Goal: Task Accomplishment & Management: Manage account settings

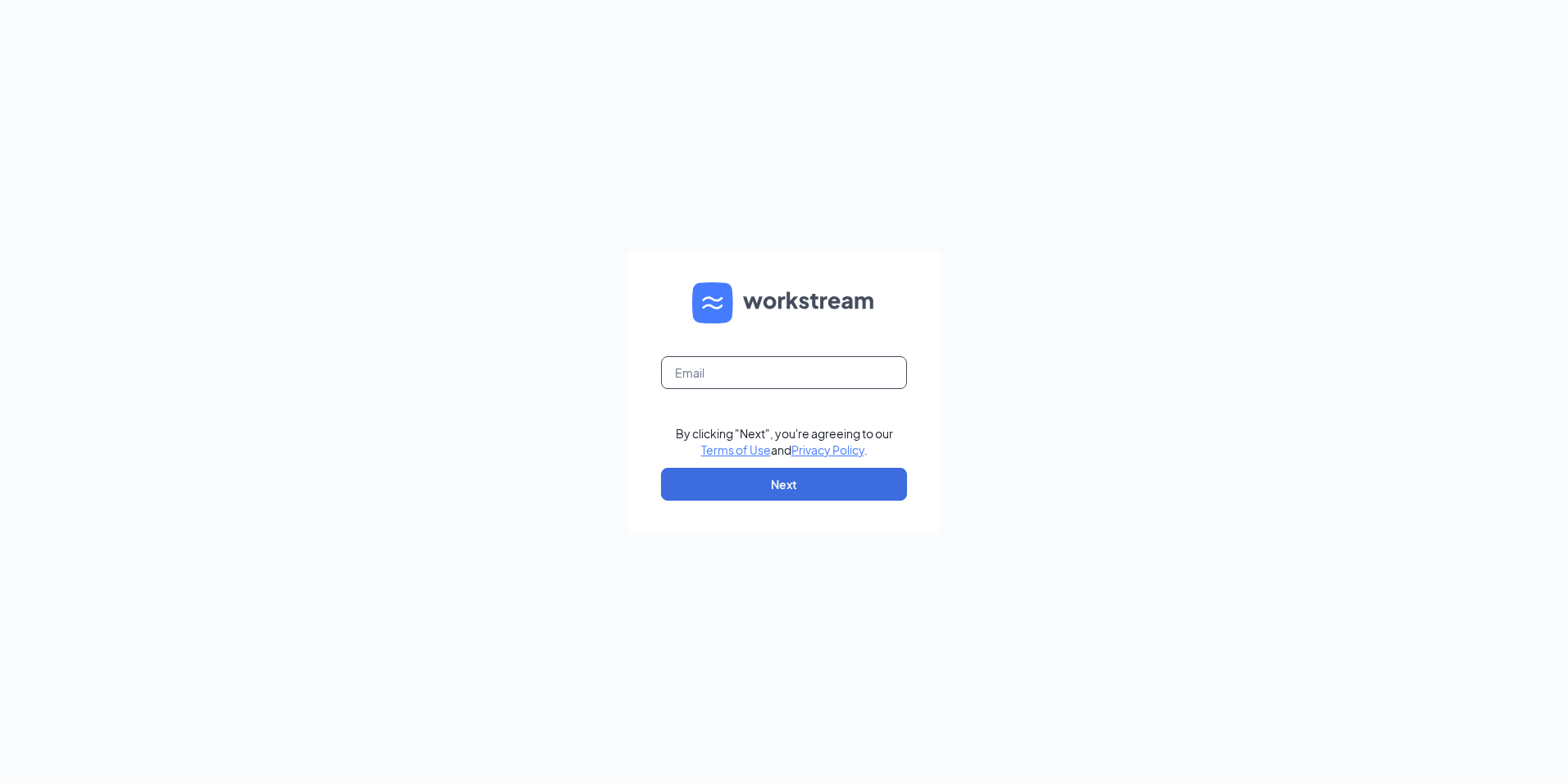
click at [763, 373] on input "text" at bounding box center [784, 372] width 246 height 33
click at [839, 479] on button "Next" at bounding box center [784, 484] width 246 height 33
type input "D"
type input "[EMAIL_ADDRESS][DOMAIN_NAME]"
click at [773, 482] on button "Next" at bounding box center [784, 484] width 246 height 33
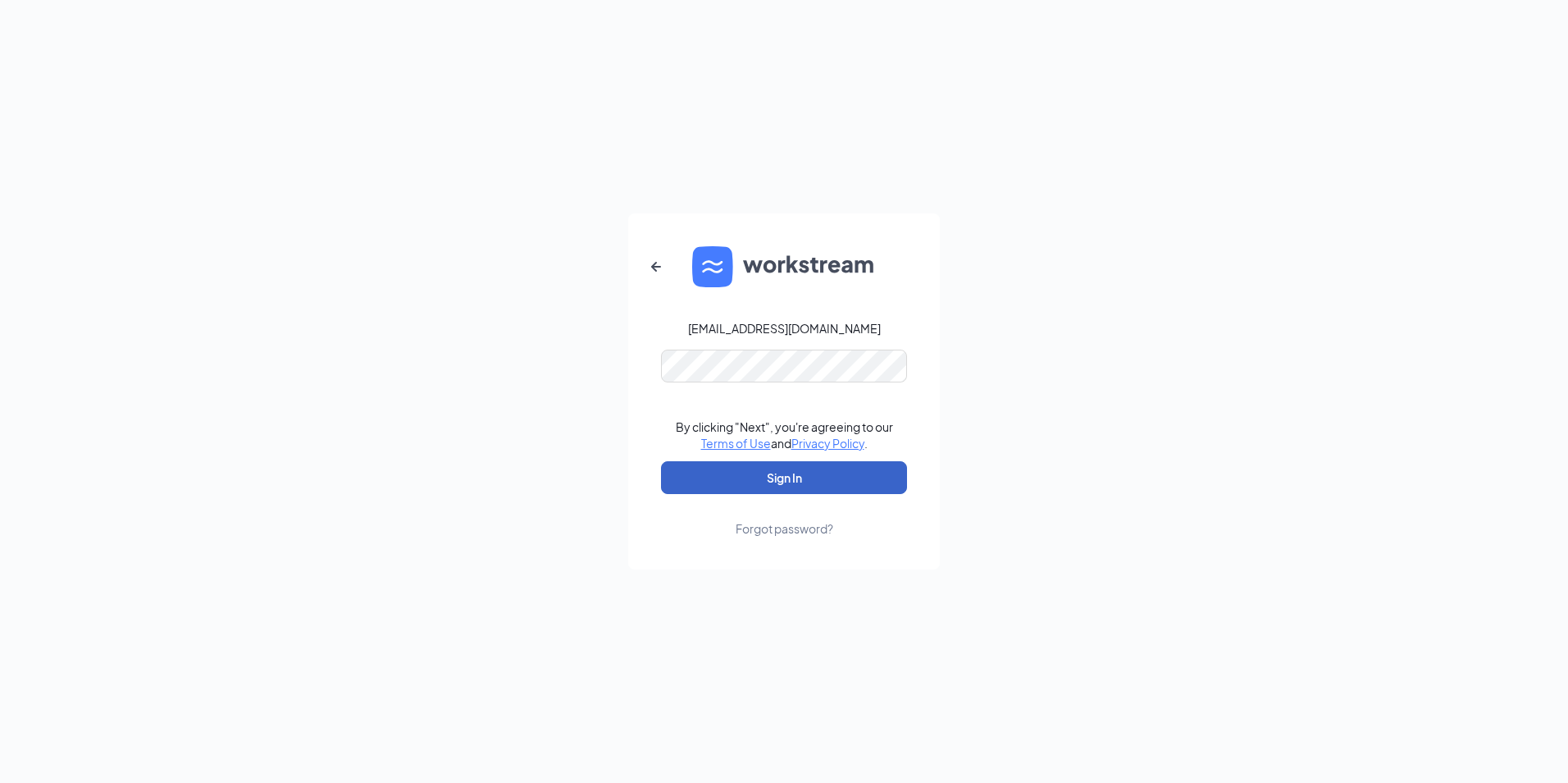
click at [765, 471] on button "Sign In" at bounding box center [784, 477] width 246 height 33
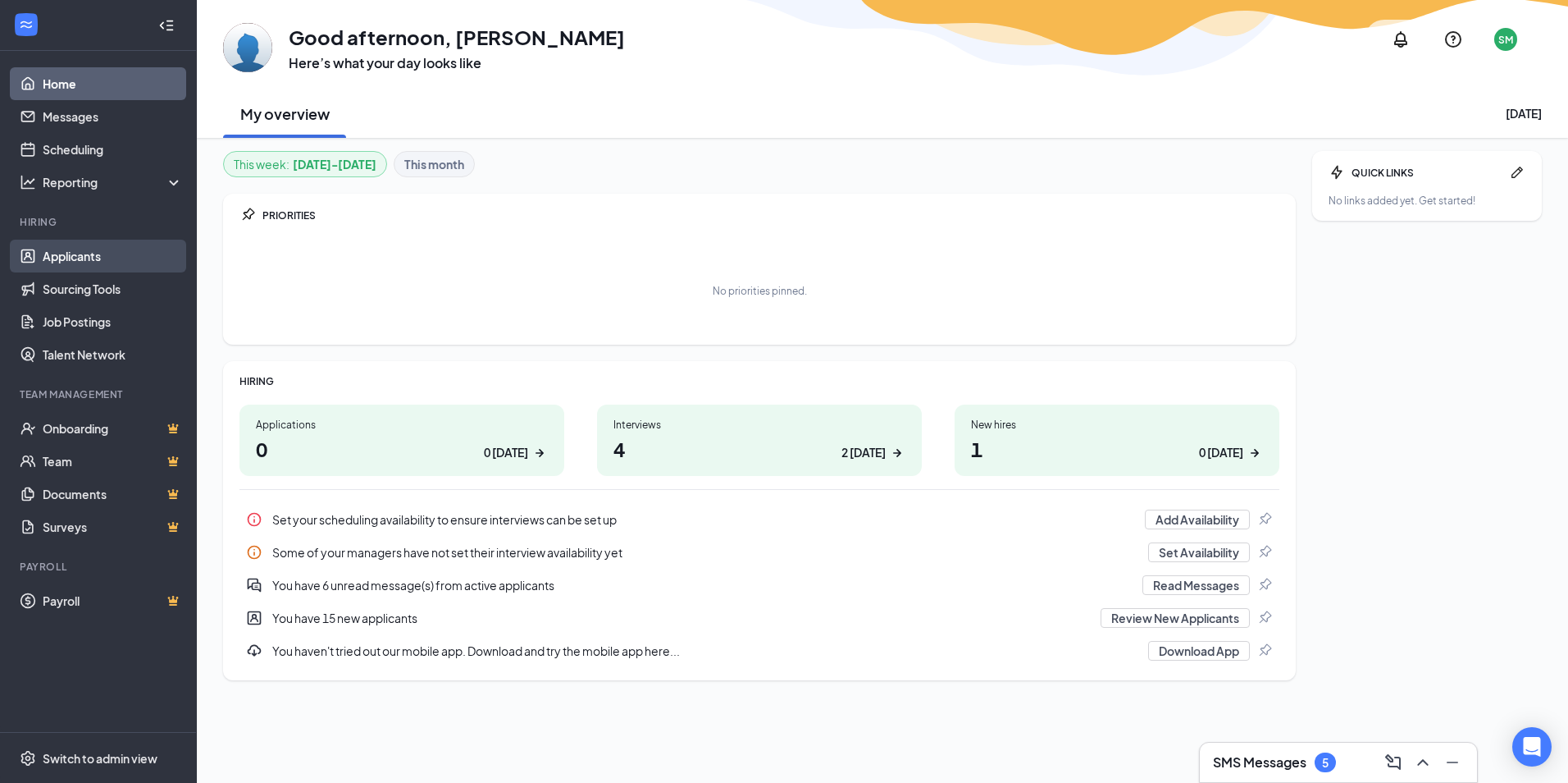
click at [82, 262] on link "Applicants" at bounding box center [113, 256] width 140 height 33
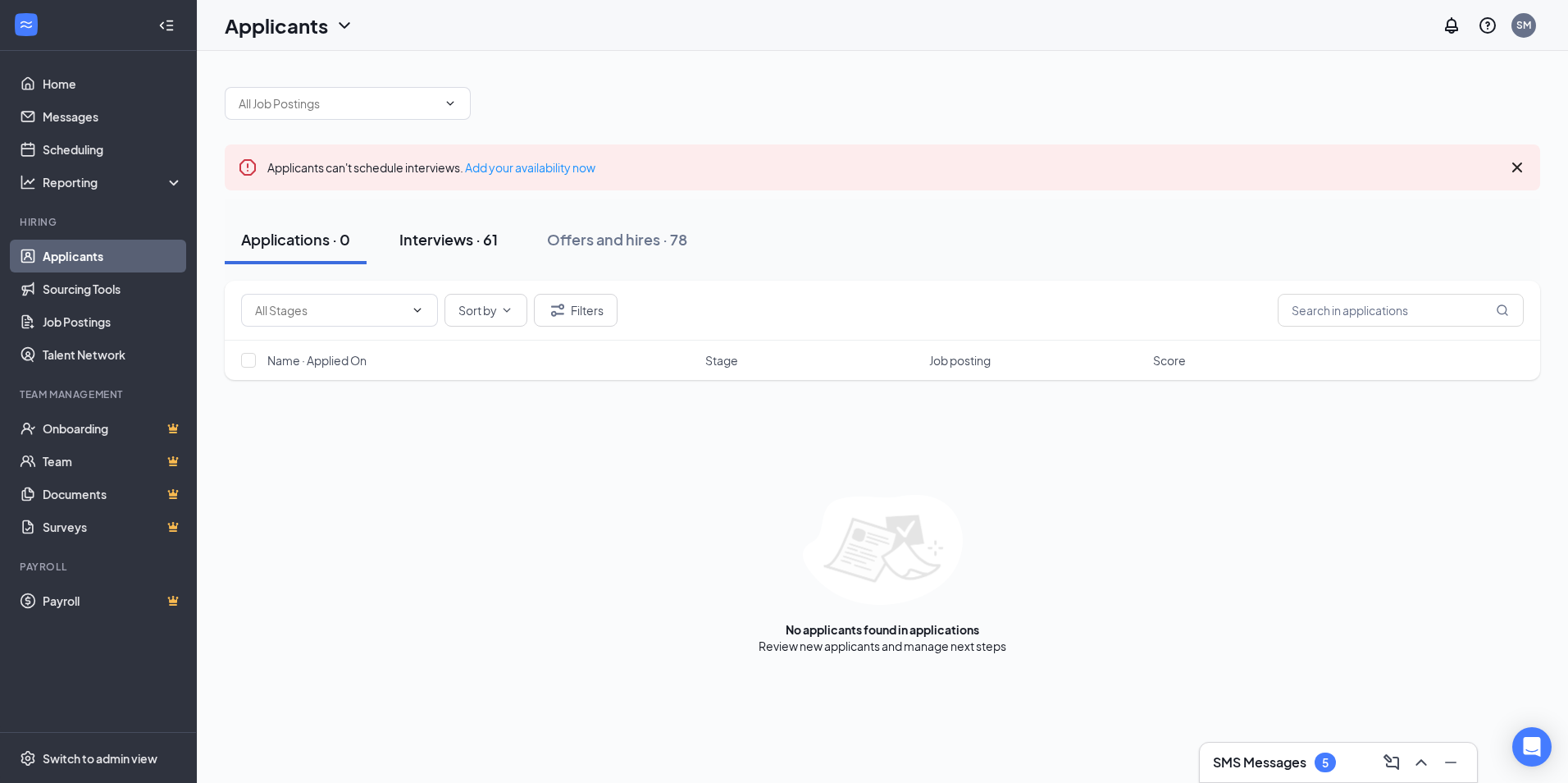
click at [474, 238] on div "Interviews · 61" at bounding box center [448, 239] width 99 height 21
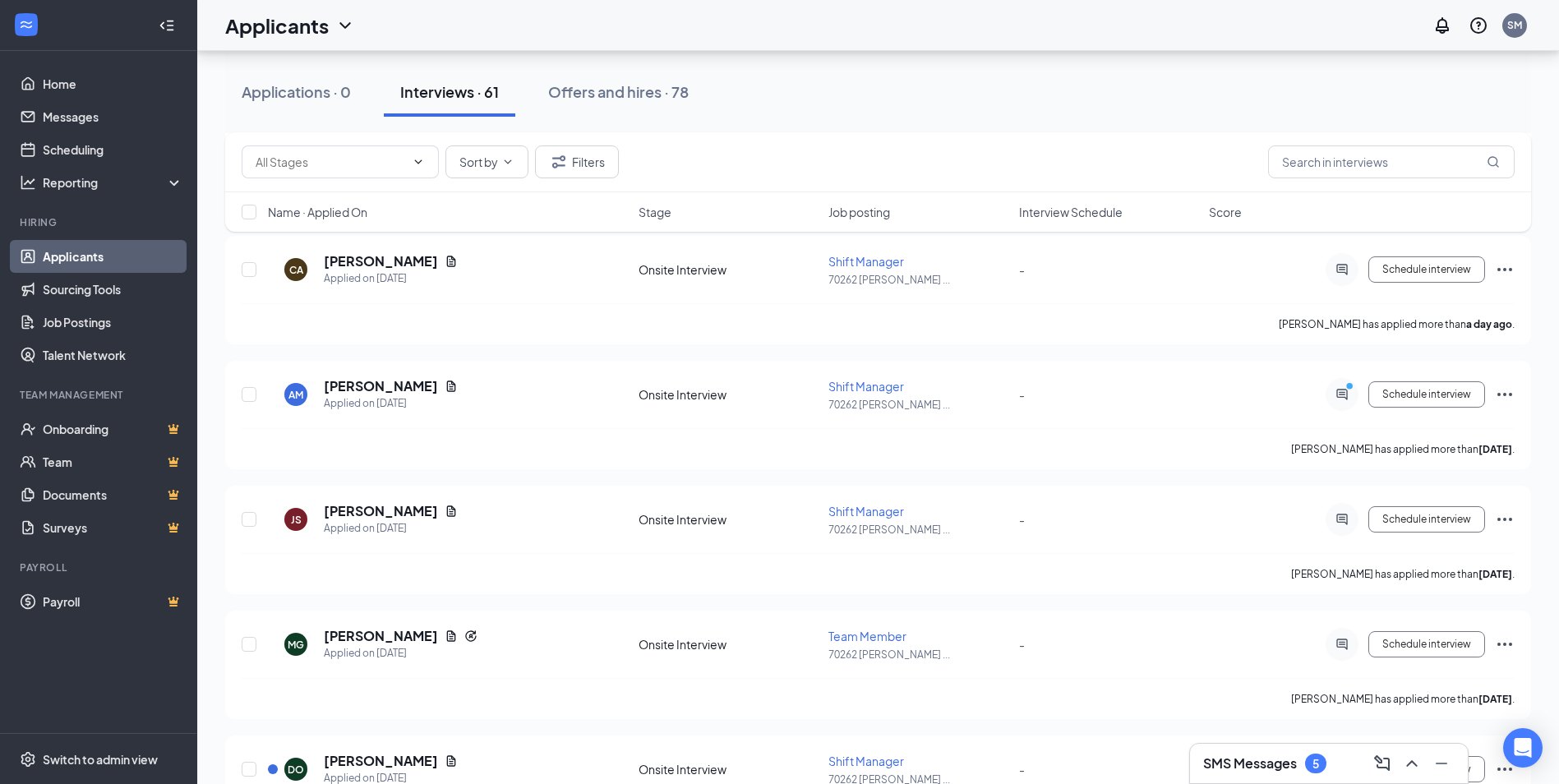
scroll to position [493, 0]
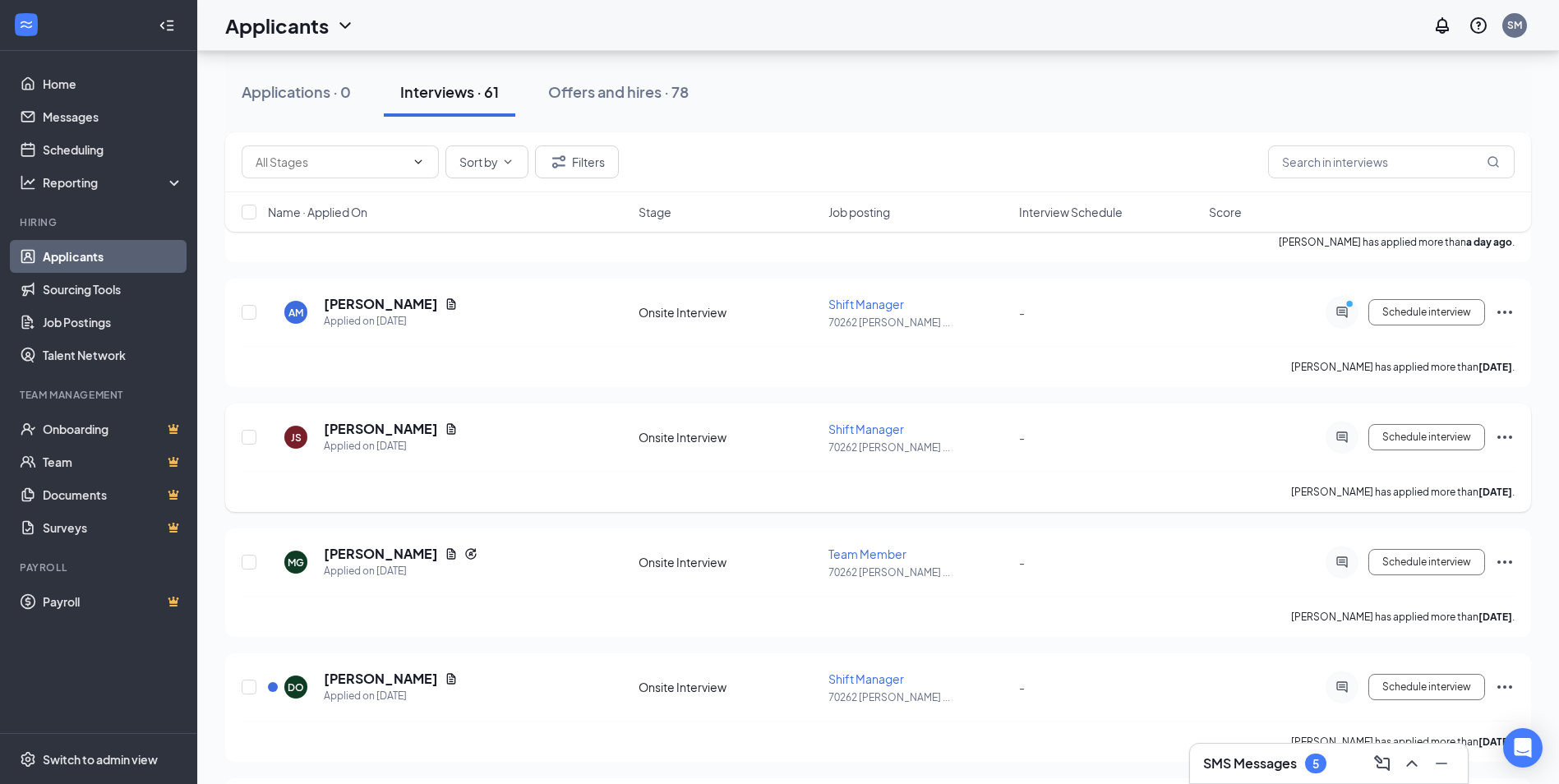
click at [1504, 438] on icon "Ellipses" at bounding box center [1504, 437] width 15 height 3
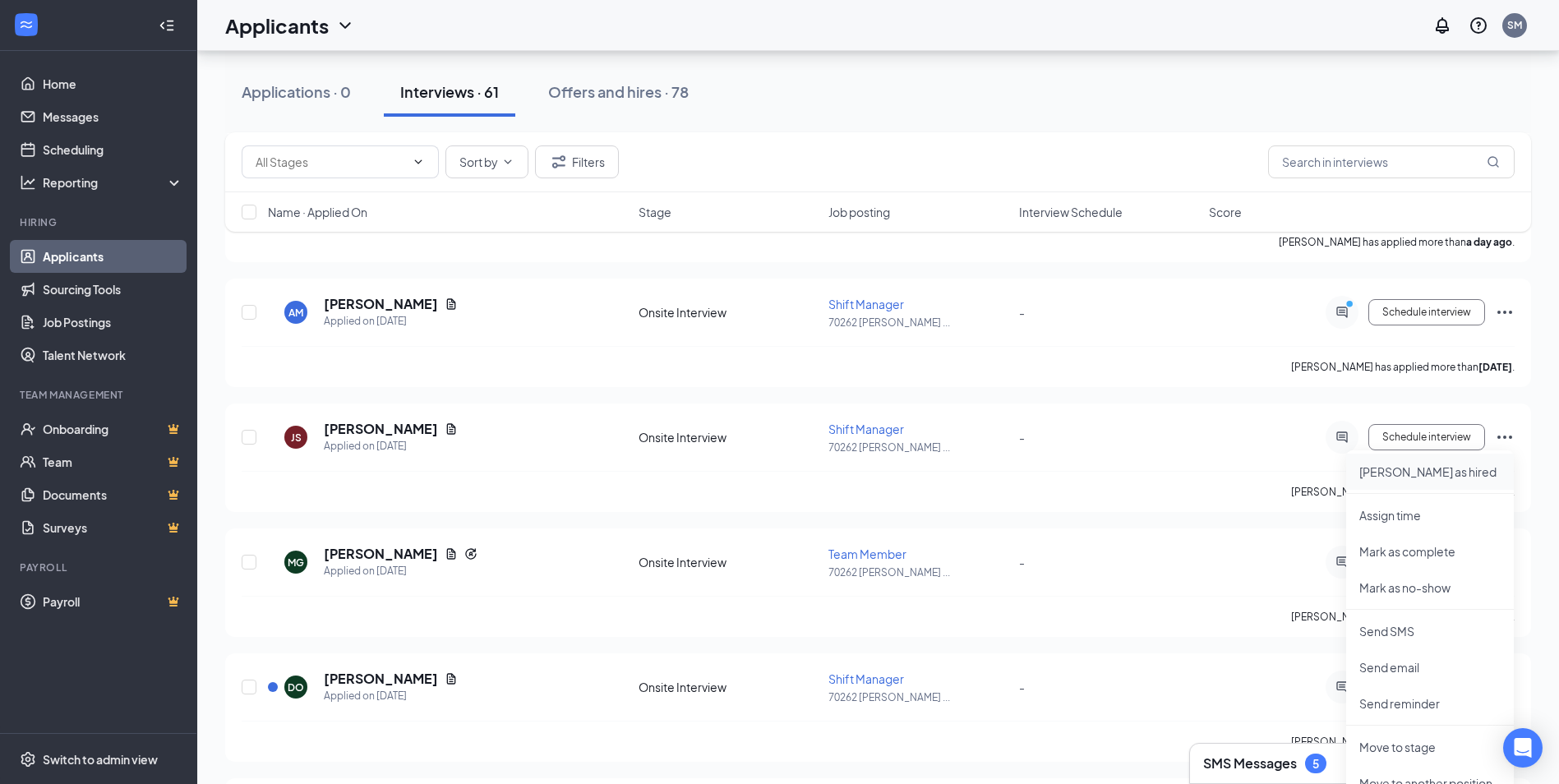
click at [1419, 474] on p "Mark as hired" at bounding box center [1430, 471] width 141 height 16
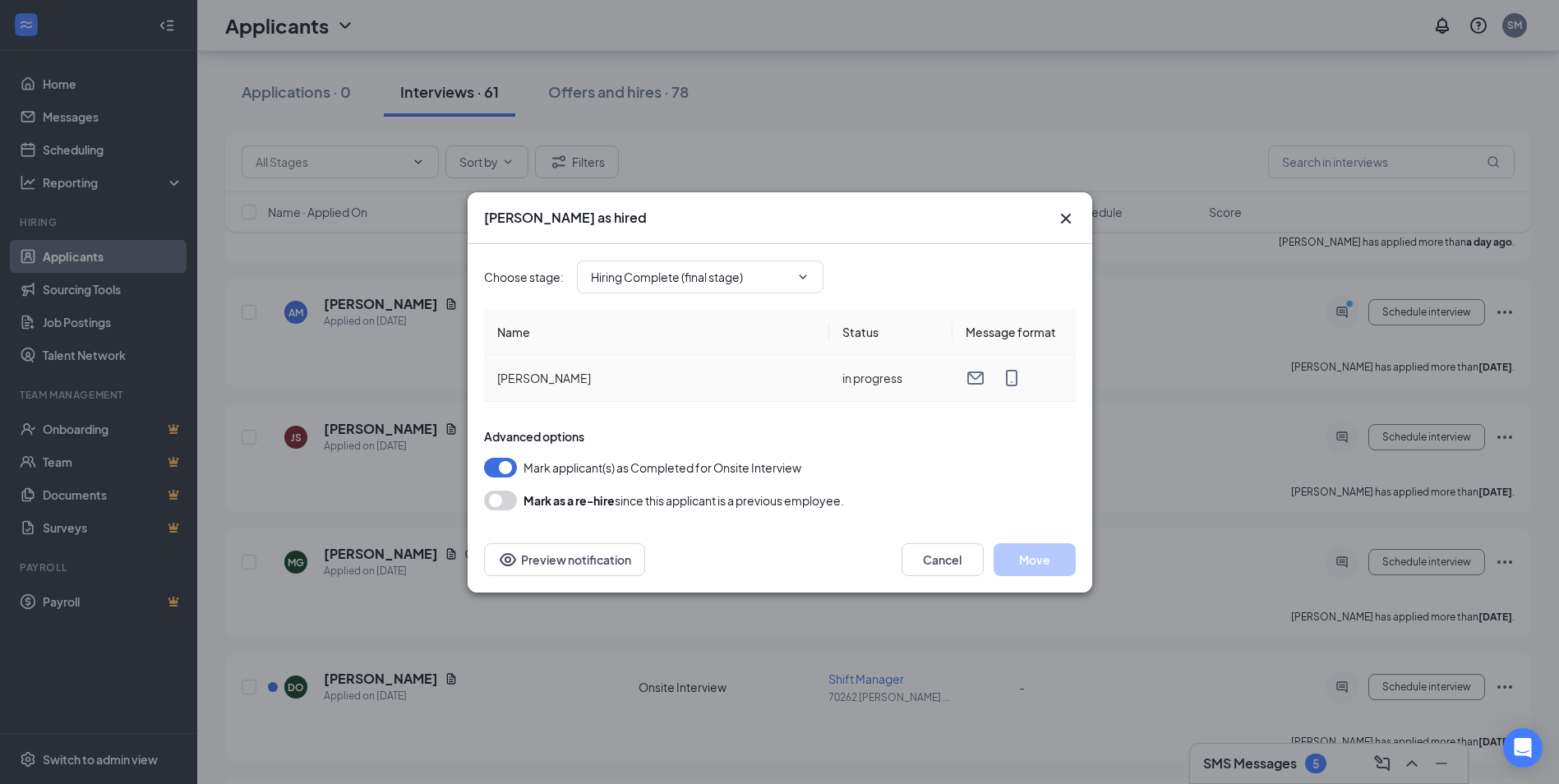
type input "Hiring Complete (final stage)"
click at [1037, 563] on button "Move" at bounding box center [1034, 559] width 82 height 33
